Goal: Participate in discussion: Engage in conversation with other users on a specific topic

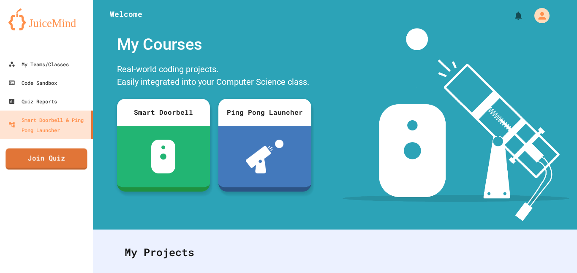
click at [64, 157] on link "Join Quiz" at bounding box center [46, 159] width 82 height 21
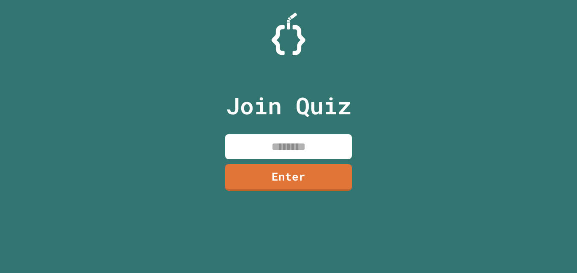
click at [245, 145] on input at bounding box center [288, 146] width 127 height 25
type input "********"
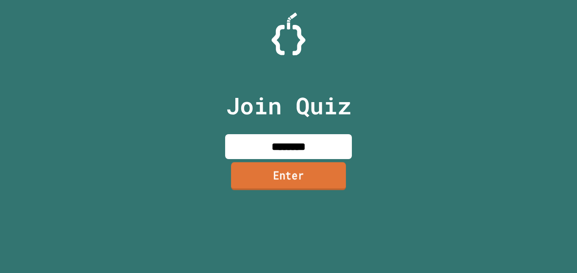
click at [271, 190] on link "Enter" at bounding box center [288, 176] width 115 height 28
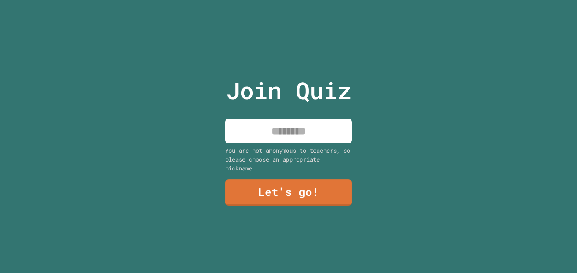
click at [286, 136] on input at bounding box center [288, 131] width 127 height 25
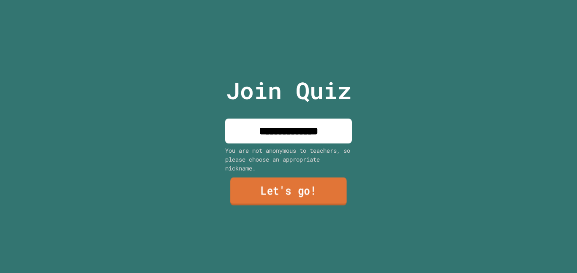
type input "**********"
click at [292, 185] on link "Let's go!" at bounding box center [288, 192] width 117 height 28
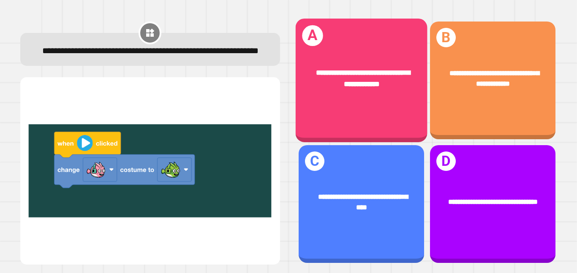
click at [345, 118] on div "**********" at bounding box center [361, 81] width 132 height 124
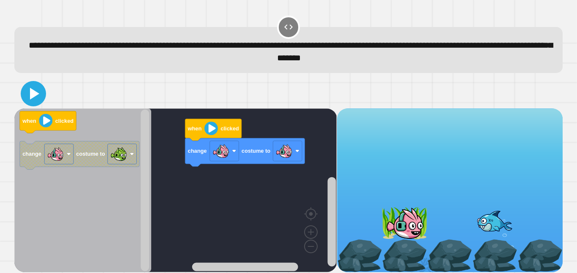
click at [33, 97] on icon at bounding box center [34, 94] width 9 height 12
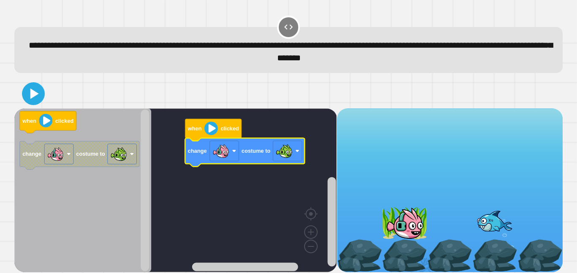
click at [35, 99] on icon at bounding box center [34, 94] width 18 height 18
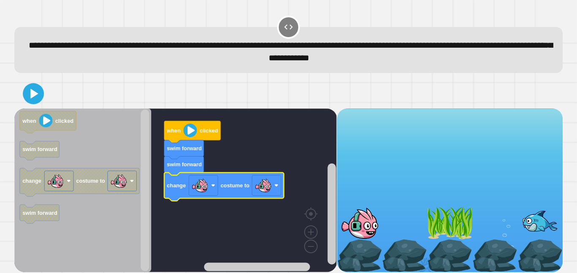
click at [0, 0] on div at bounding box center [0, 0] width 0 height 0
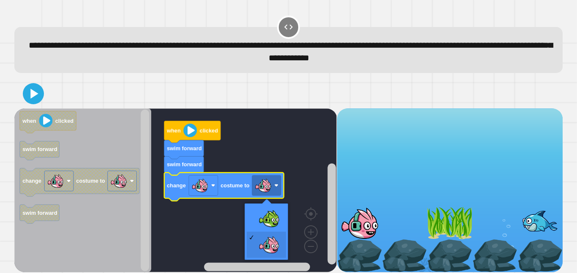
click at [272, 220] on rect "Blockly Workspace" at bounding box center [175, 191] width 322 height 164
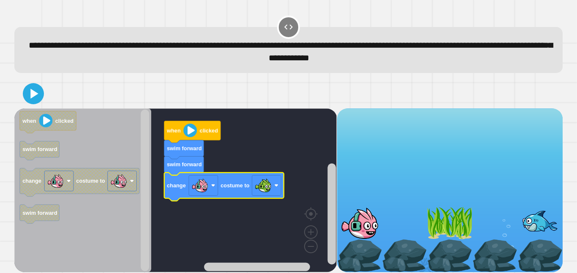
click at [35, 92] on icon at bounding box center [33, 93] width 17 height 17
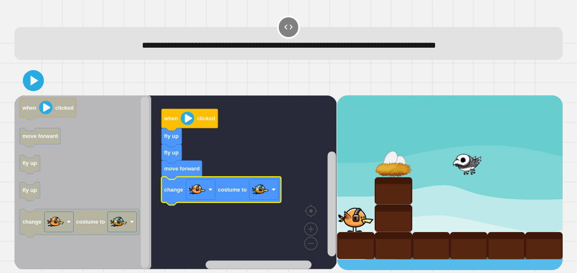
click at [259, 194] on image "Blockly Workspace" at bounding box center [260, 189] width 17 height 17
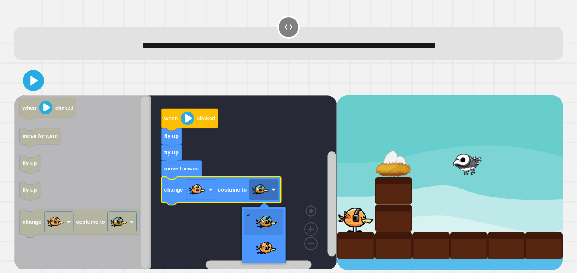
click at [258, 258] on rect "Blockly Workspace" at bounding box center [175, 182] width 322 height 174
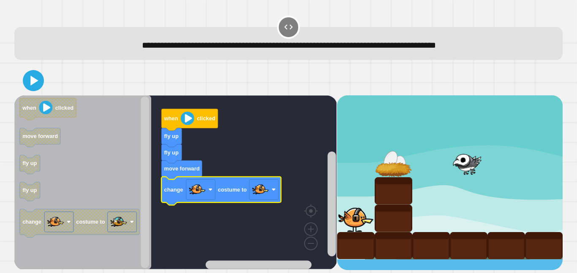
click at [0, 0] on div at bounding box center [0, 0] width 0 height 0
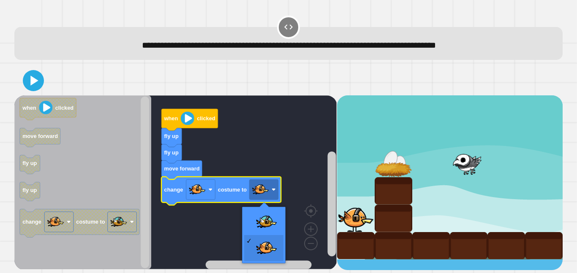
click at [271, 232] on rect "Blockly Workspace" at bounding box center [175, 182] width 322 height 174
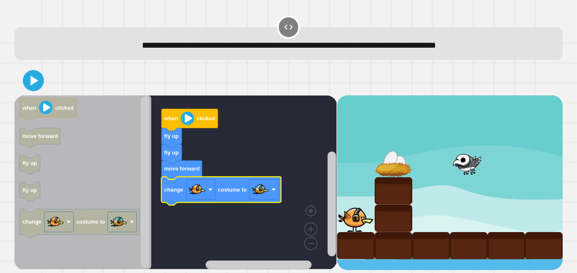
click at [258, 183] on image "Blockly Workspace" at bounding box center [260, 189] width 17 height 17
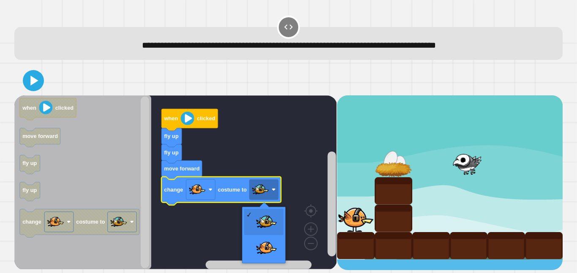
click at [277, 263] on div at bounding box center [264, 235] width 44 height 57
click at [267, 241] on rect "Blockly Workspace" at bounding box center [175, 182] width 322 height 174
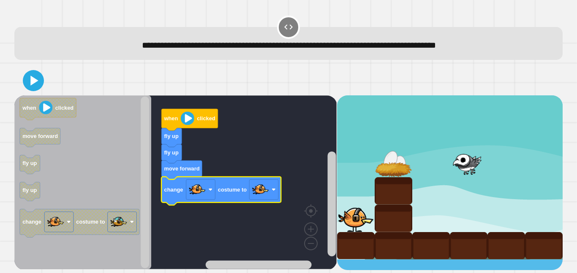
click at [27, 97] on icon "Blockly Workspace" at bounding box center [82, 182] width 137 height 174
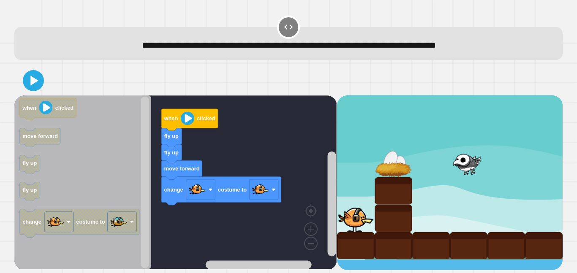
click at [41, 84] on icon at bounding box center [33, 80] width 17 height 17
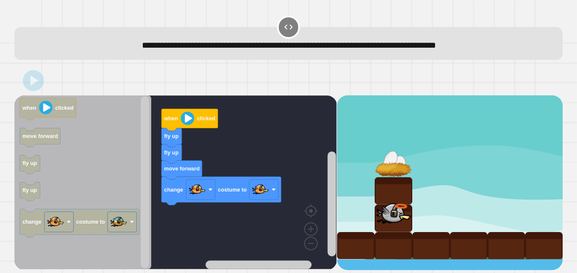
click at [264, 191] on image "Blockly Workspace" at bounding box center [260, 189] width 17 height 17
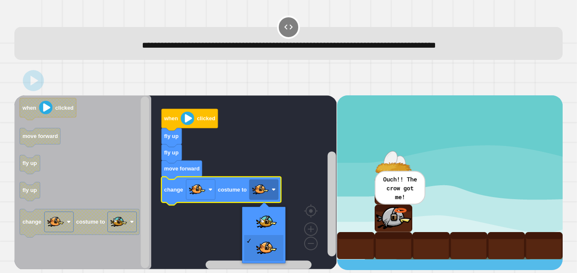
click at [272, 224] on rect "Blockly Workspace" at bounding box center [175, 182] width 322 height 174
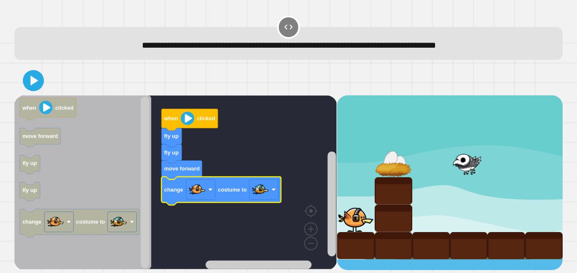
click at [36, 78] on icon at bounding box center [33, 80] width 17 height 17
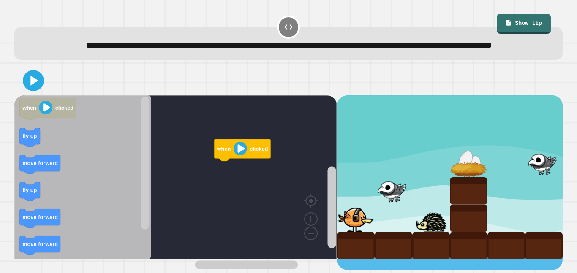
scroll to position [3, 0]
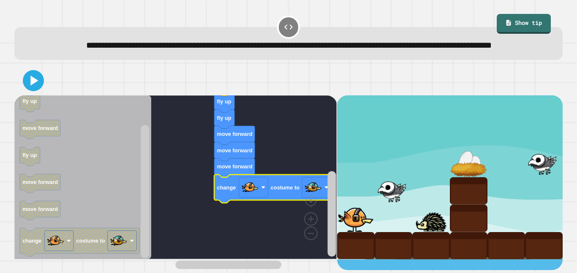
click at [24, 91] on button at bounding box center [33, 80] width 21 height 21
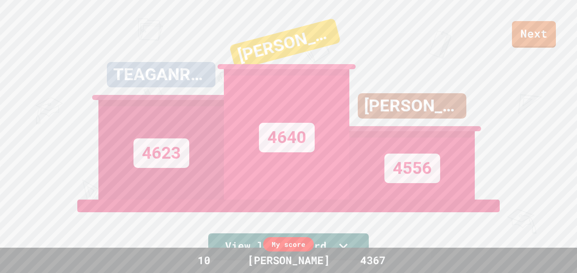
click at [538, 38] on link "Next" at bounding box center [534, 34] width 44 height 27
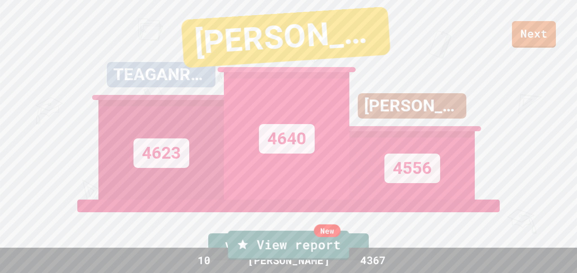
click at [306, 235] on link "New View report" at bounding box center [288, 245] width 121 height 29
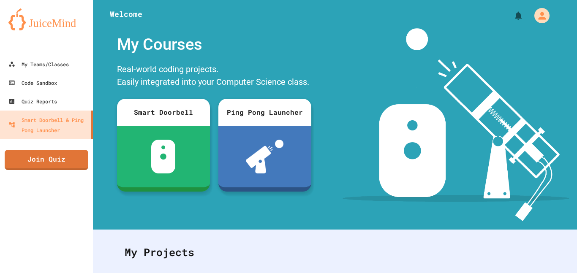
click at [62, 150] on link "Join Quiz" at bounding box center [47, 160] width 84 height 20
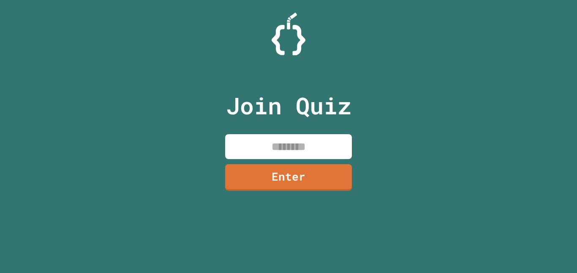
click at [326, 150] on input at bounding box center [288, 146] width 127 height 25
type input "********"
click at [313, 184] on link "Enter" at bounding box center [288, 177] width 127 height 27
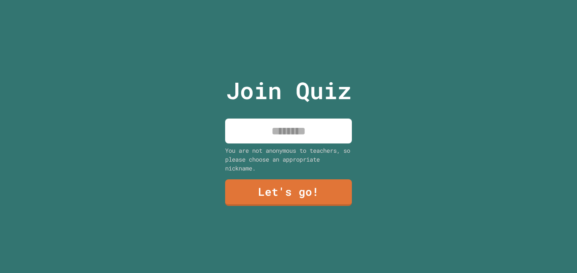
click at [314, 133] on input at bounding box center [288, 131] width 127 height 25
type input "**********"
click at [322, 193] on link "Let's go!" at bounding box center [288, 193] width 127 height 27
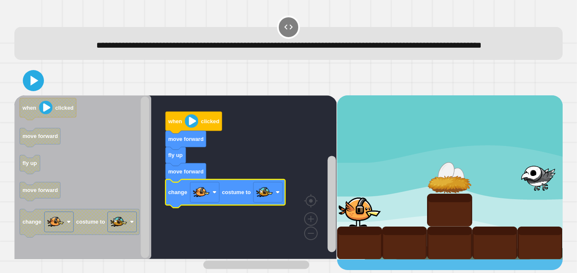
click at [27, 89] on icon at bounding box center [33, 80] width 17 height 17
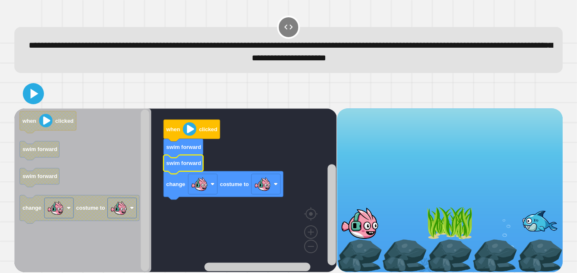
click at [259, 190] on image "Blockly Workspace" at bounding box center [262, 184] width 17 height 17
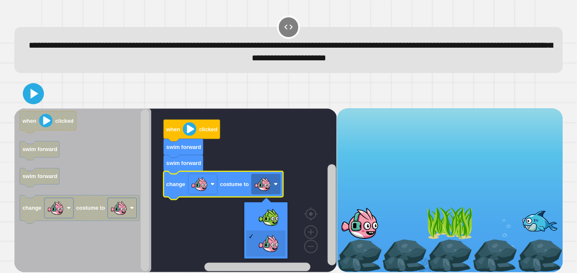
click at [273, 223] on rect "Blockly Workspace" at bounding box center [175, 191] width 322 height 164
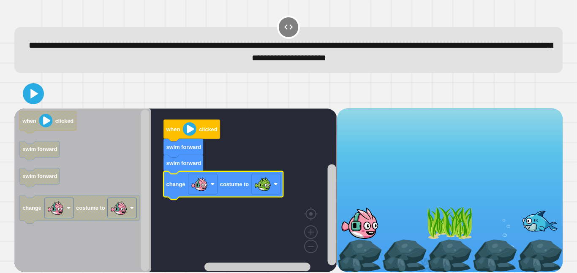
click at [31, 101] on icon at bounding box center [33, 93] width 17 height 17
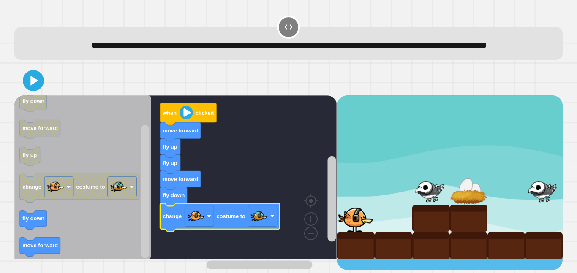
click at [252, 225] on image "Blockly Workspace" at bounding box center [259, 216] width 17 height 17
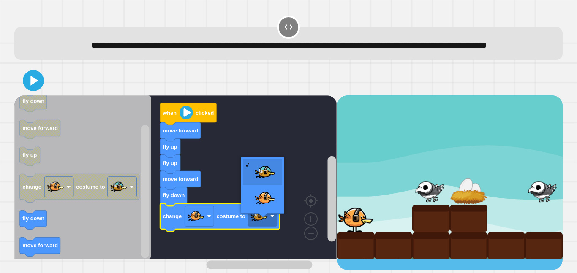
click at [33, 89] on icon at bounding box center [33, 80] width 17 height 17
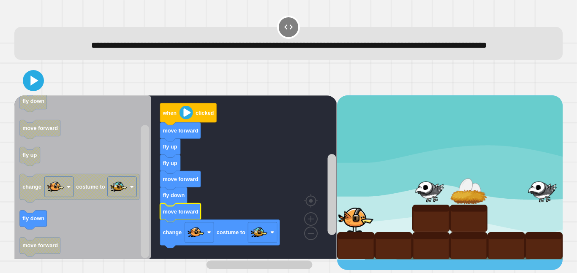
click at [29, 89] on icon at bounding box center [33, 80] width 17 height 17
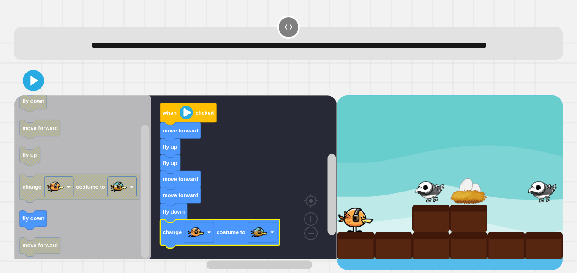
click at [35, 89] on icon at bounding box center [33, 80] width 17 height 17
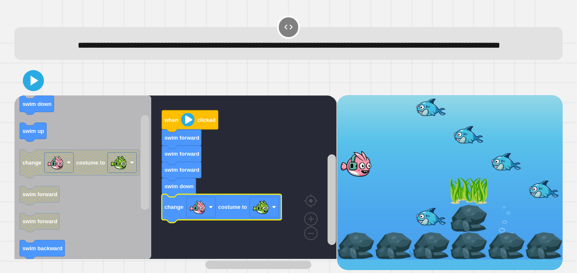
click at [30, 89] on icon at bounding box center [33, 80] width 17 height 17
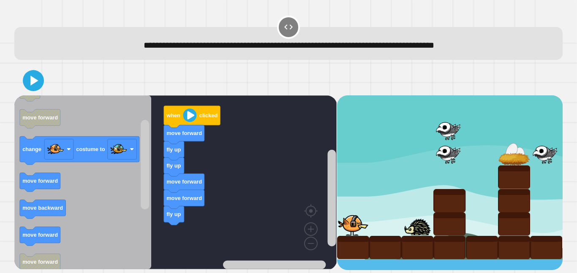
click at [30, 73] on icon at bounding box center [33, 80] width 17 height 17
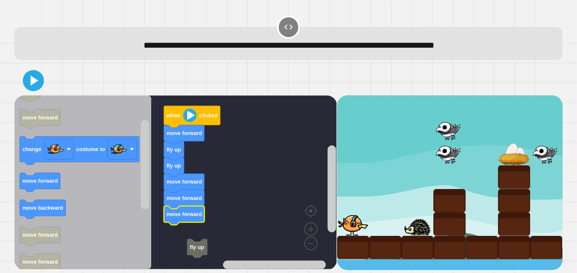
click at [34, 89] on icon at bounding box center [33, 80] width 17 height 17
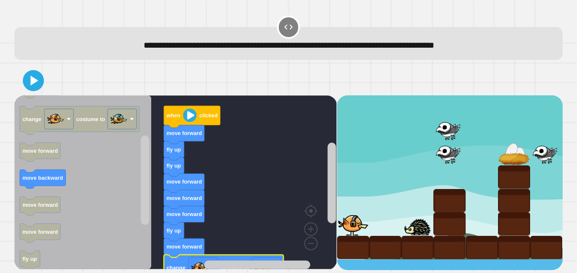
click at [27, 77] on icon at bounding box center [33, 80] width 17 height 17
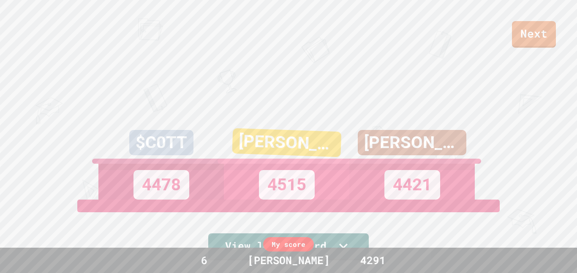
click at [530, 39] on link "Next" at bounding box center [534, 34] width 44 height 27
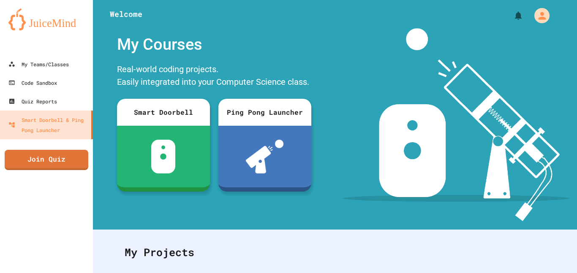
click at [70, 169] on link "Join Quiz" at bounding box center [47, 160] width 84 height 20
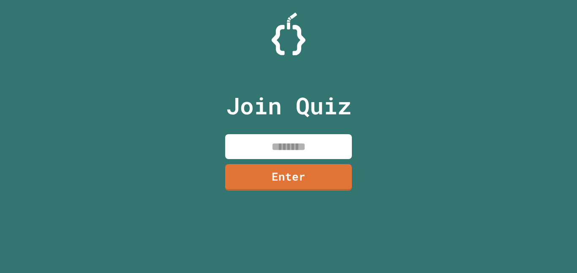
click at [281, 147] on input at bounding box center [288, 146] width 127 height 25
paste input
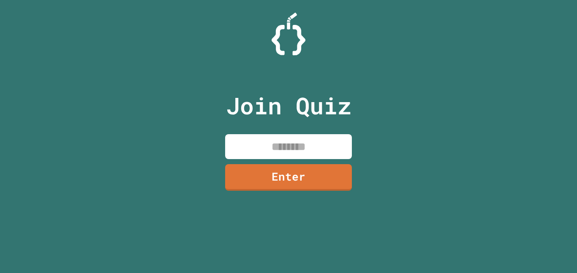
paste input
click at [306, 145] on input at bounding box center [288, 146] width 127 height 25
paste input
type input "********"
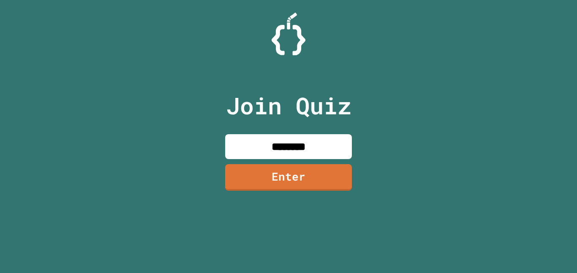
click at [330, 174] on link "Enter" at bounding box center [288, 177] width 127 height 27
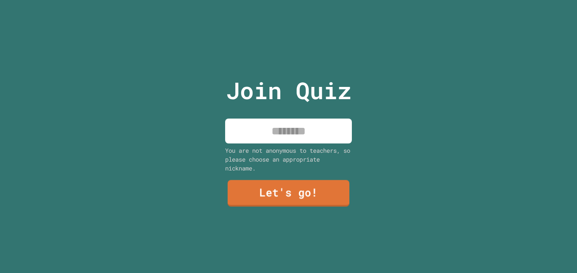
click at [279, 126] on input at bounding box center [288, 131] width 127 height 25
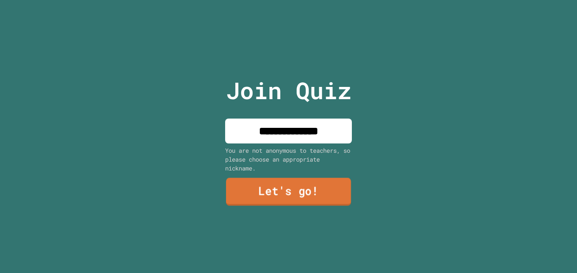
type input "**********"
click at [314, 183] on link "Let's go!" at bounding box center [288, 192] width 125 height 28
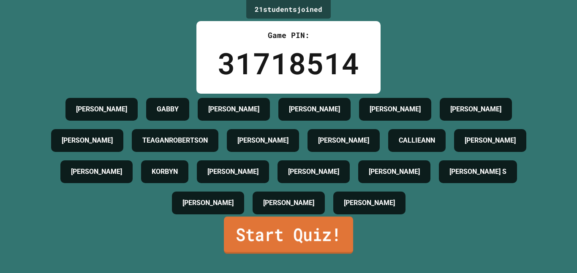
click at [288, 254] on link "Start Quiz!" at bounding box center [288, 235] width 129 height 37
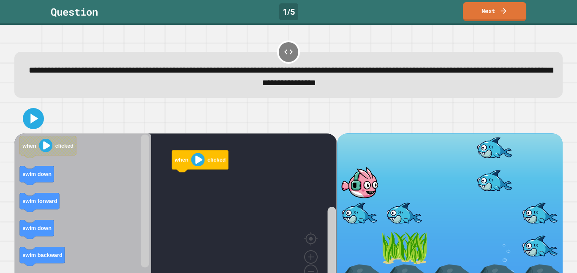
scroll to position [28, 0]
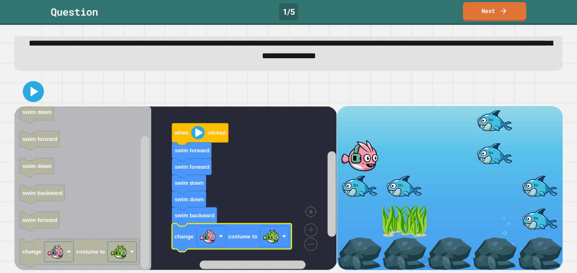
click at [37, 91] on icon at bounding box center [34, 92] width 8 height 10
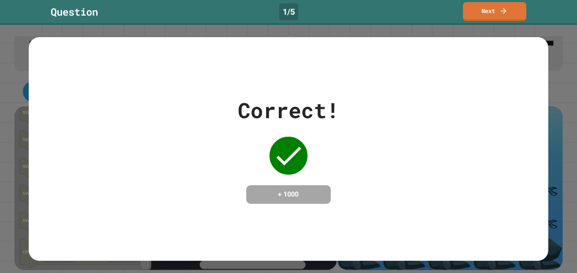
click at [510, 14] on link "Next" at bounding box center [494, 11] width 63 height 19
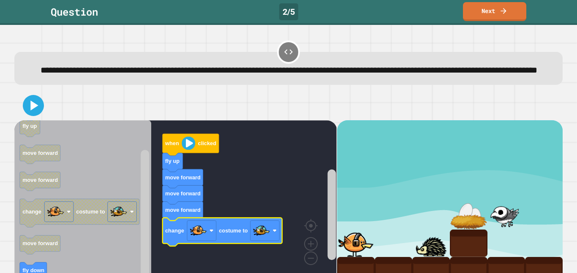
click at [31, 110] on icon at bounding box center [34, 106] width 8 height 10
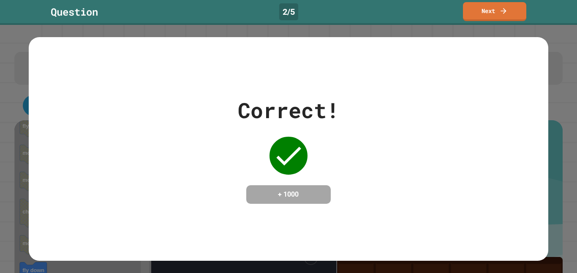
click at [498, 5] on link "Next" at bounding box center [494, 11] width 63 height 19
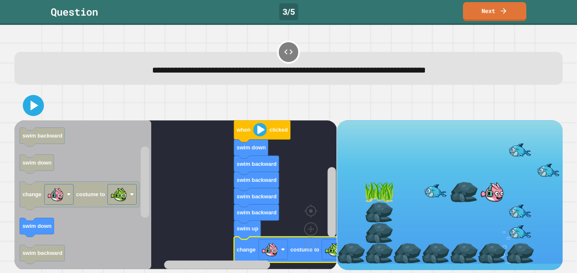
click at [35, 114] on icon at bounding box center [33, 105] width 17 height 17
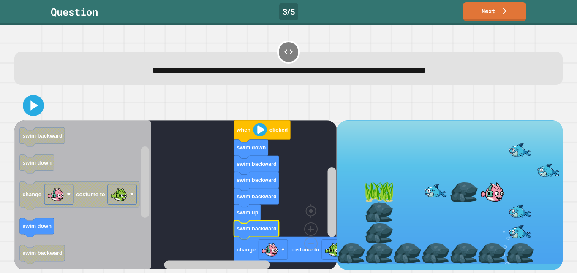
click at [25, 106] on icon at bounding box center [33, 105] width 17 height 17
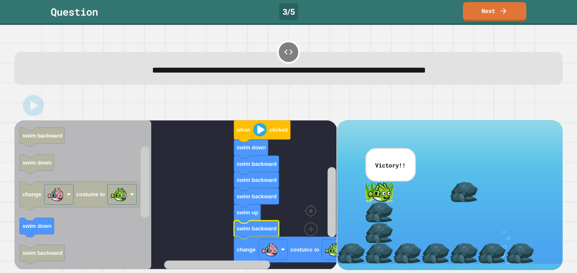
click at [494, 5] on link "Next" at bounding box center [494, 11] width 63 height 19
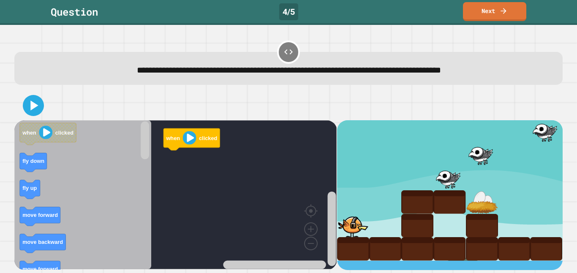
click at [507, 15] on icon at bounding box center [503, 11] width 8 height 8
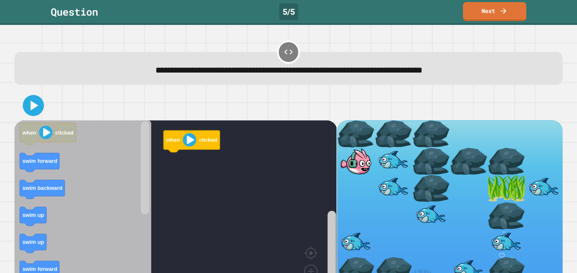
click at [331, 92] on div at bounding box center [288, 106] width 548 height 30
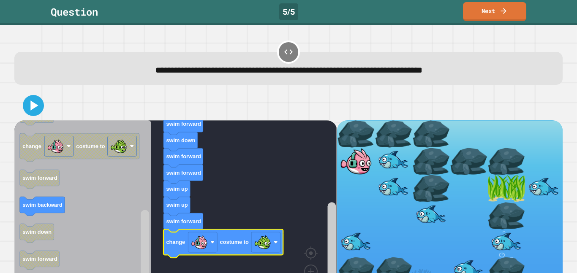
click at [26, 102] on icon at bounding box center [33, 105] width 17 height 17
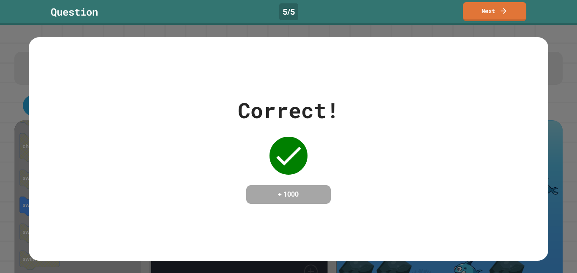
click at [501, 9] on icon at bounding box center [503, 11] width 8 height 8
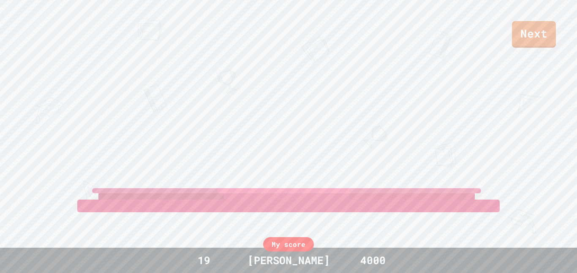
click at [538, 37] on link "Next" at bounding box center [534, 34] width 44 height 27
